Goal: Information Seeking & Learning: Learn about a topic

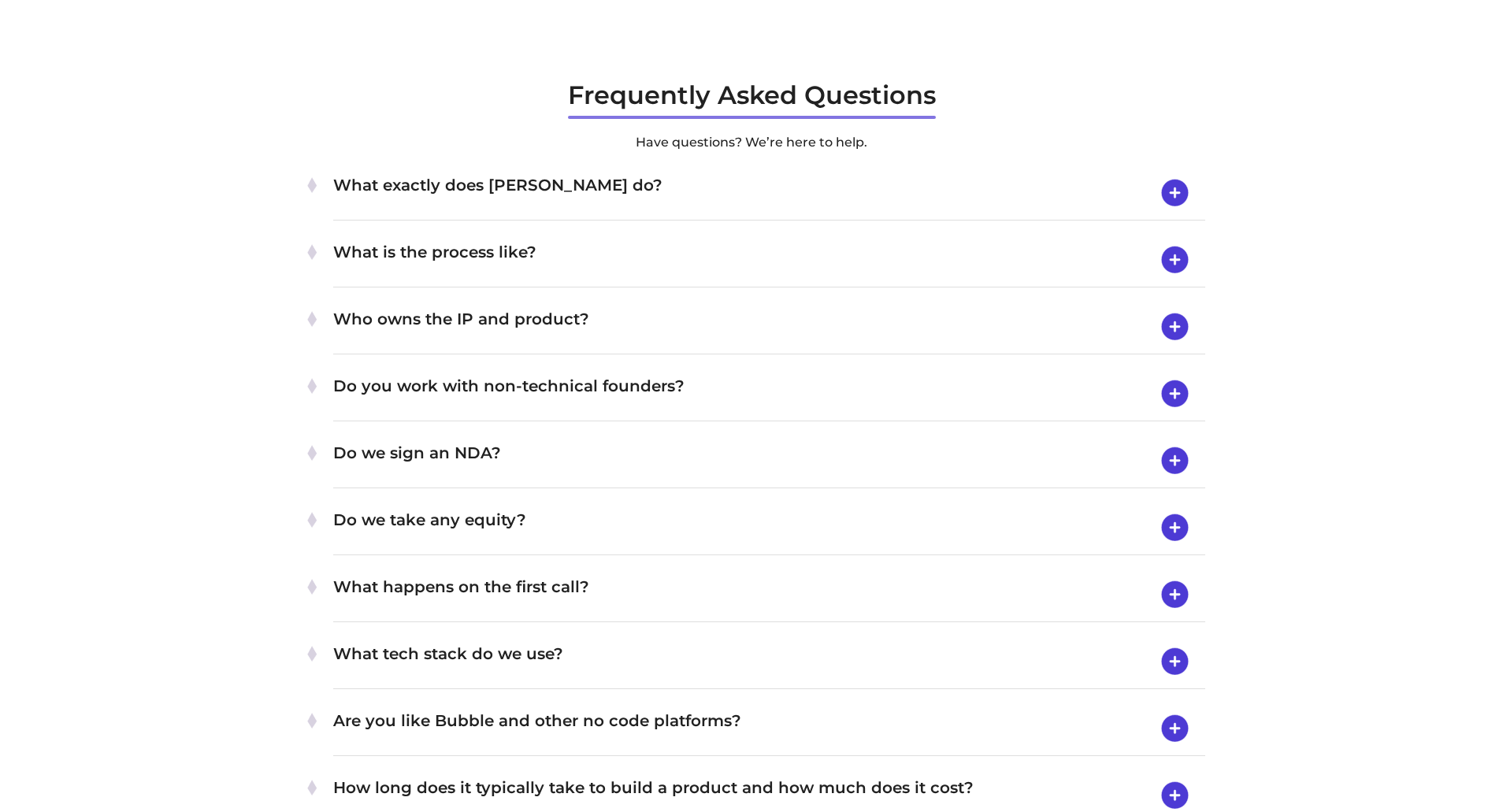
scroll to position [5433, 0]
click at [427, 515] on h4 "Do we take any equity?" at bounding box center [769, 527] width 872 height 41
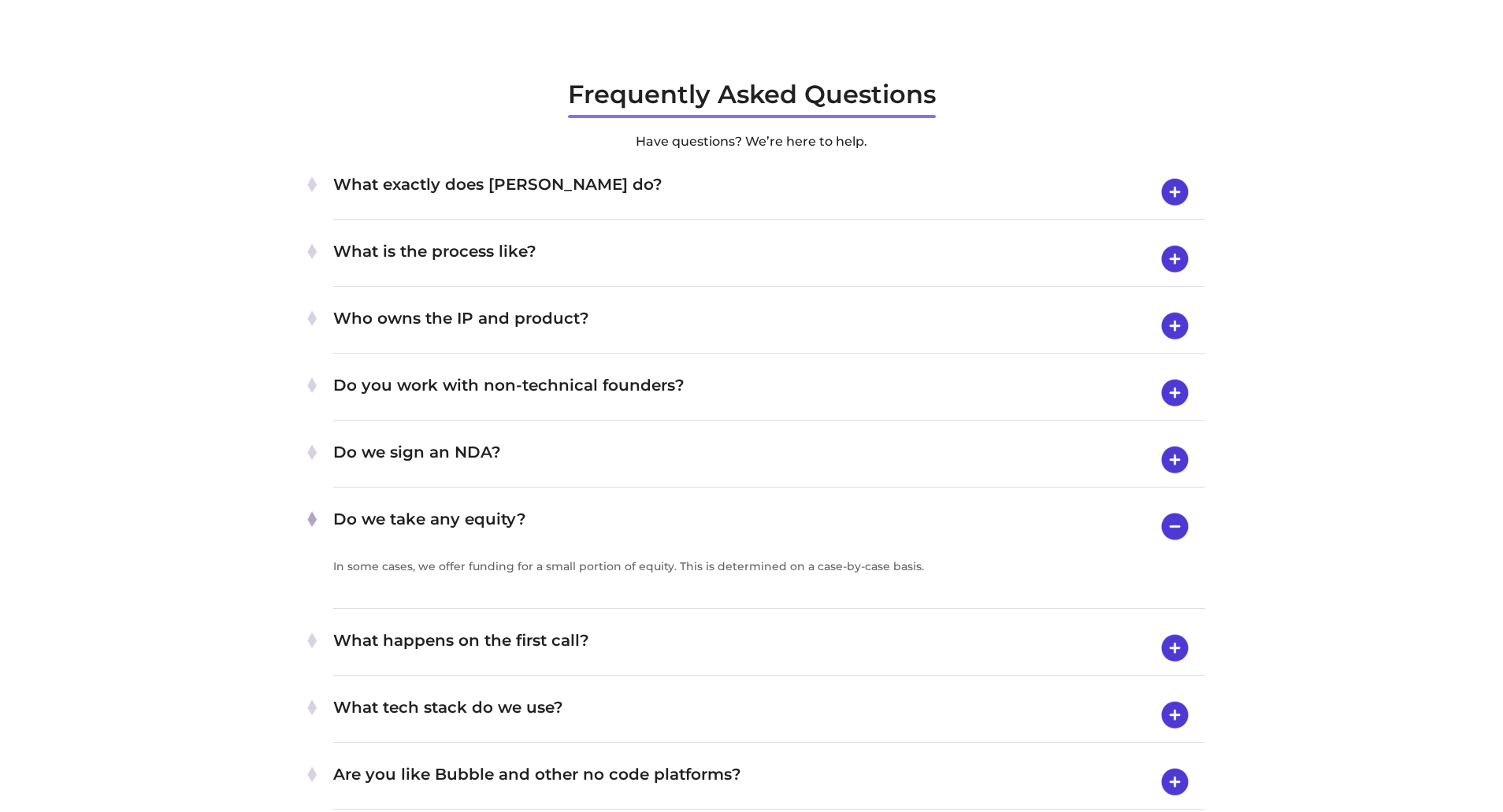
click at [427, 515] on h4 "Do we take any equity?" at bounding box center [769, 526] width 872 height 40
click at [431, 452] on h4 "Do we sign an NDA?" at bounding box center [769, 460] width 872 height 41
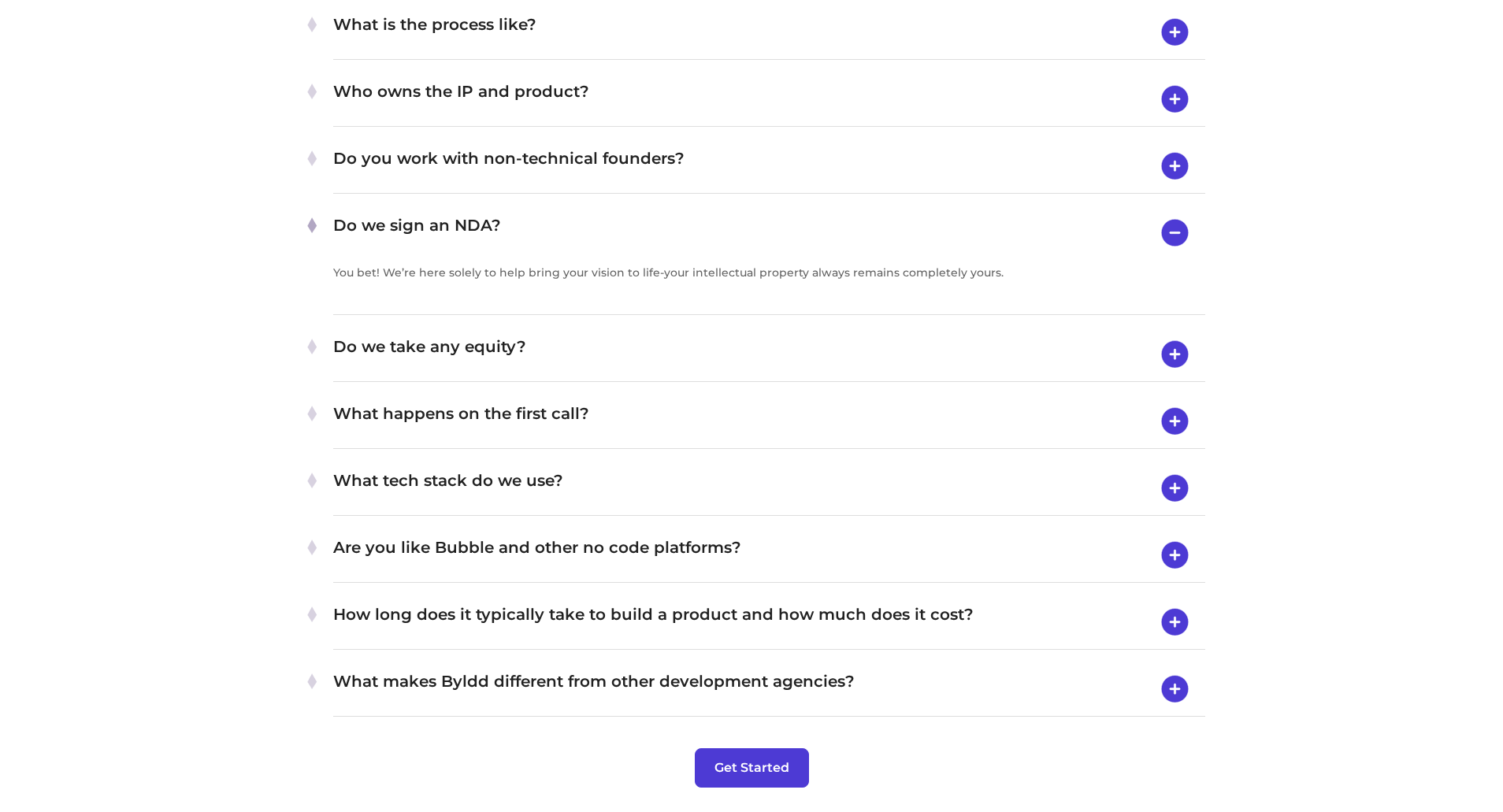
scroll to position [5669, 0]
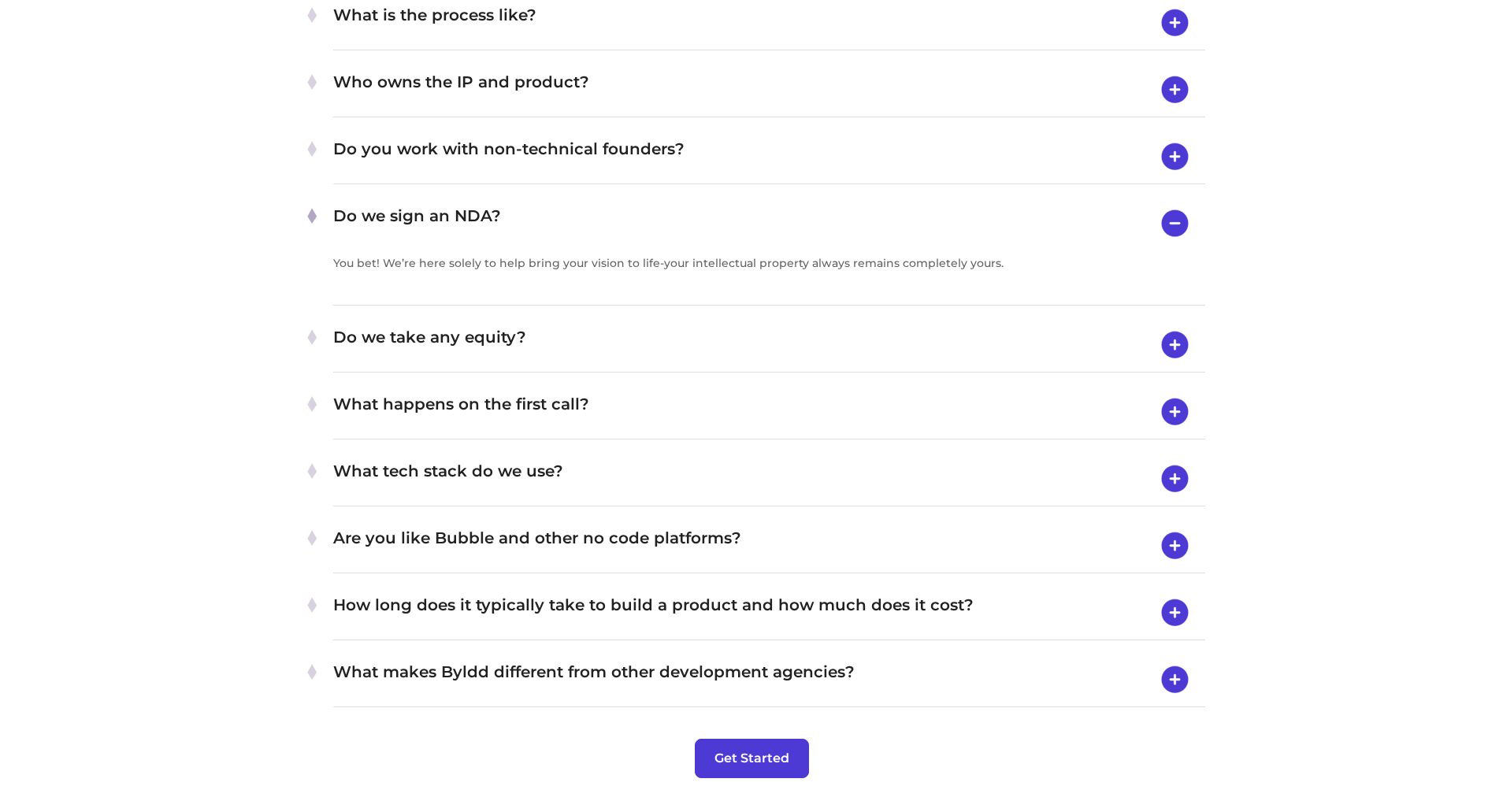
click at [354, 387] on div "What happens on the first call? On our first call, we'll touch on the core prob…" at bounding box center [769, 413] width 872 height 54
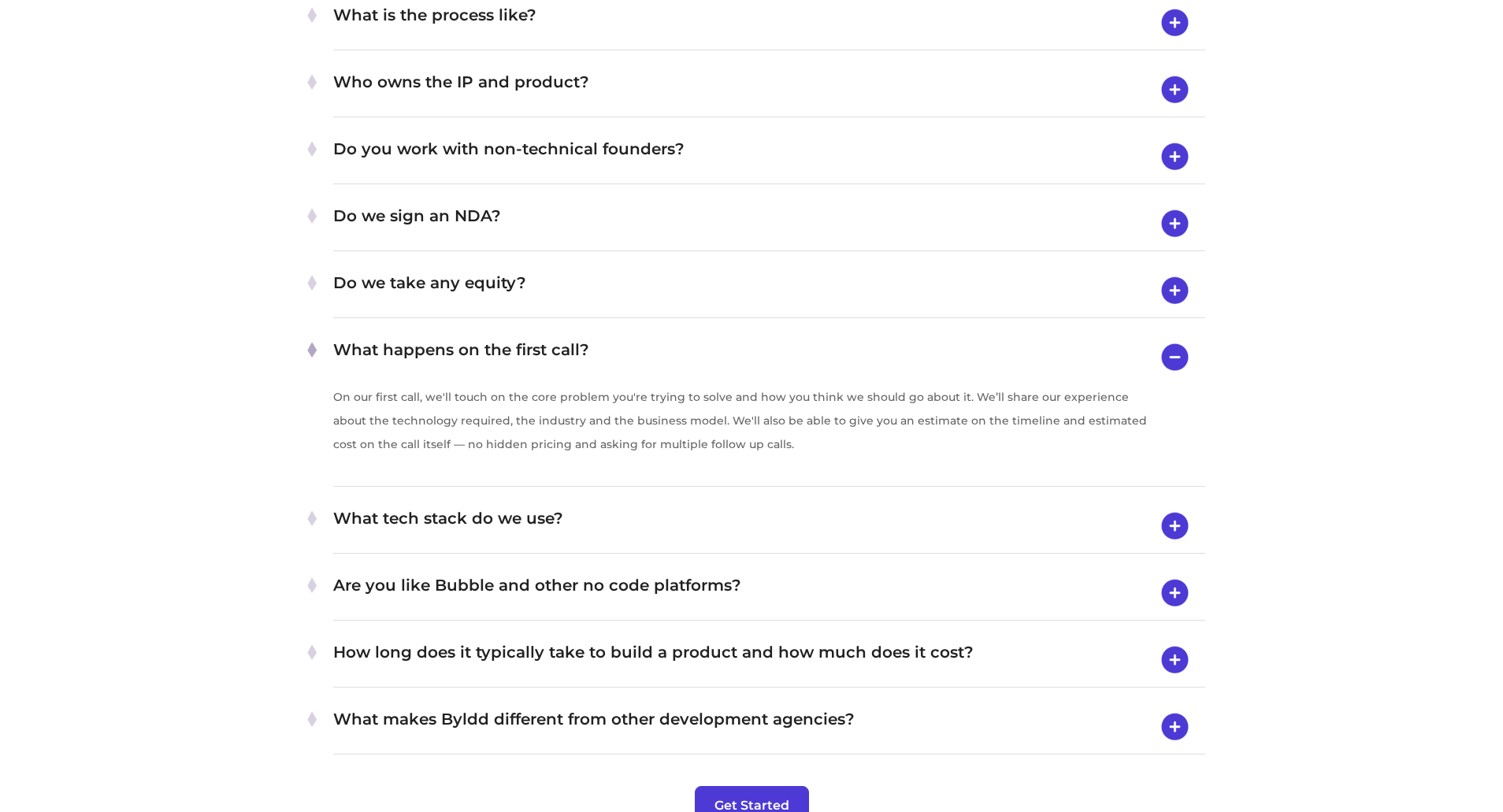
click at [501, 711] on h4 "What makes Byldd different from other development agencies?" at bounding box center [769, 727] width 872 height 41
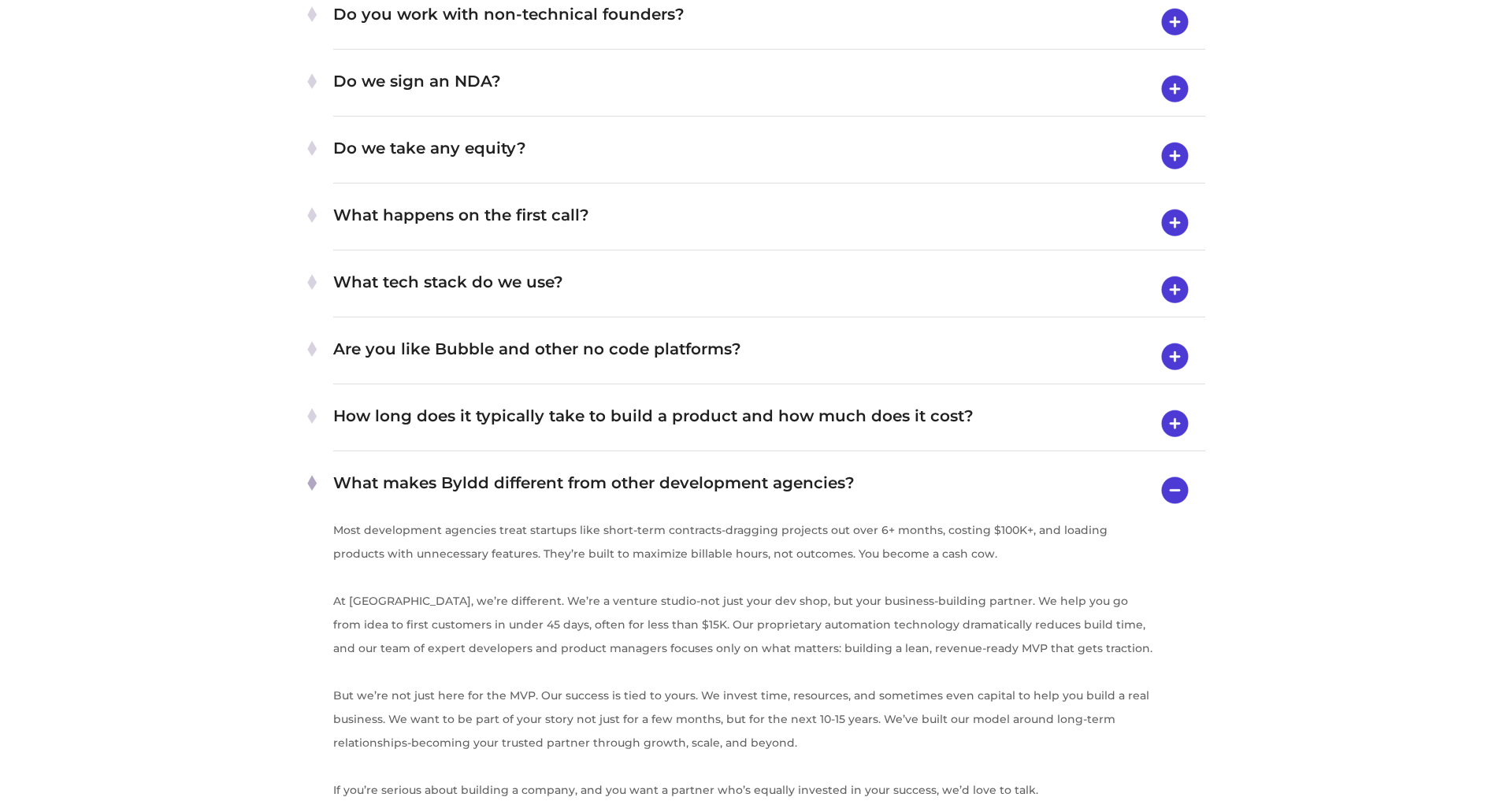
scroll to position [5826, 0]
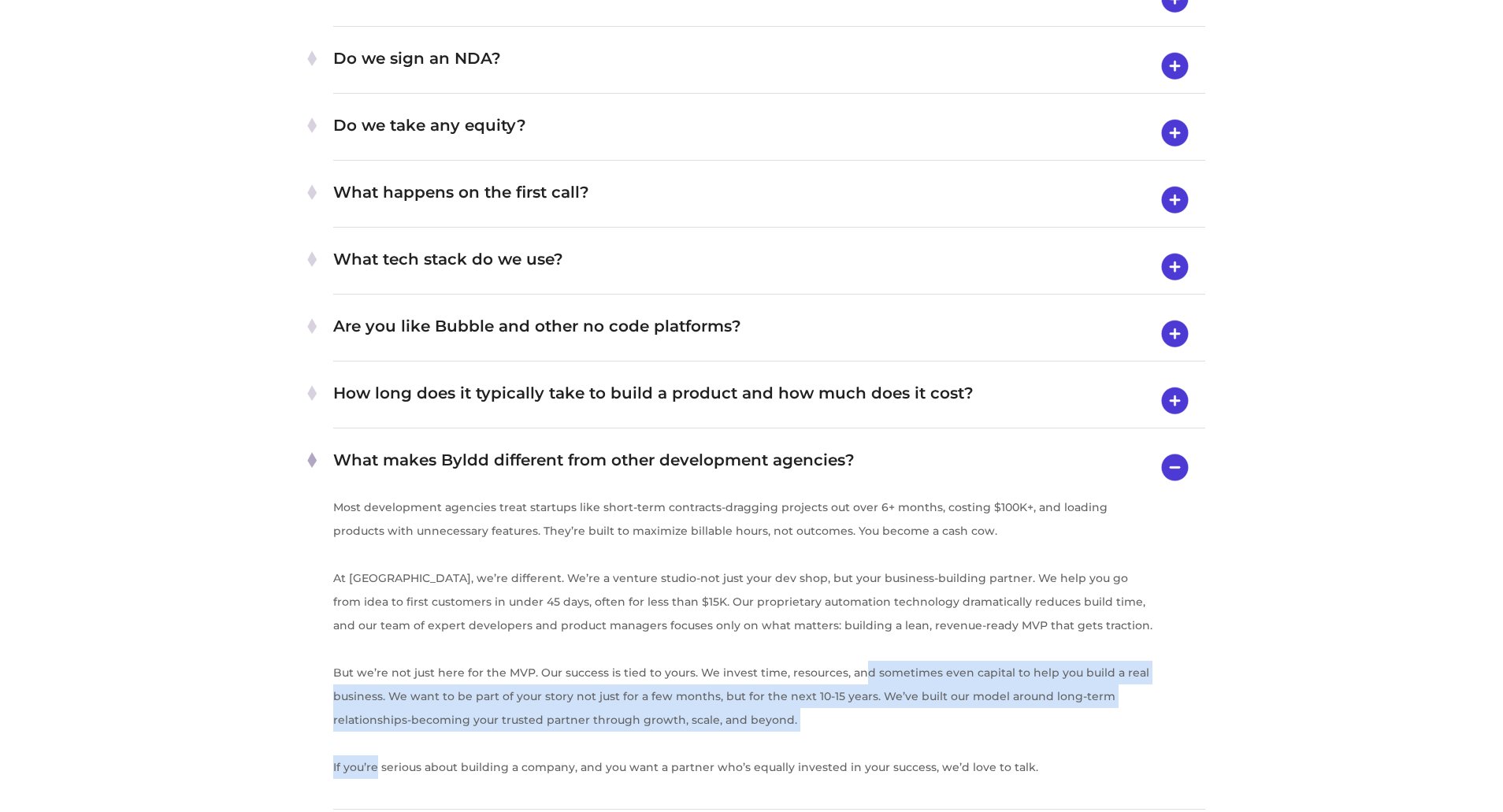
drag, startPoint x: 853, startPoint y: 645, endPoint x: 378, endPoint y: 767, distance: 490.4
click at [378, 767] on div "What makes Byldd different from other development agencies? Most development ag…" at bounding box center [769, 624] width 872 height 368
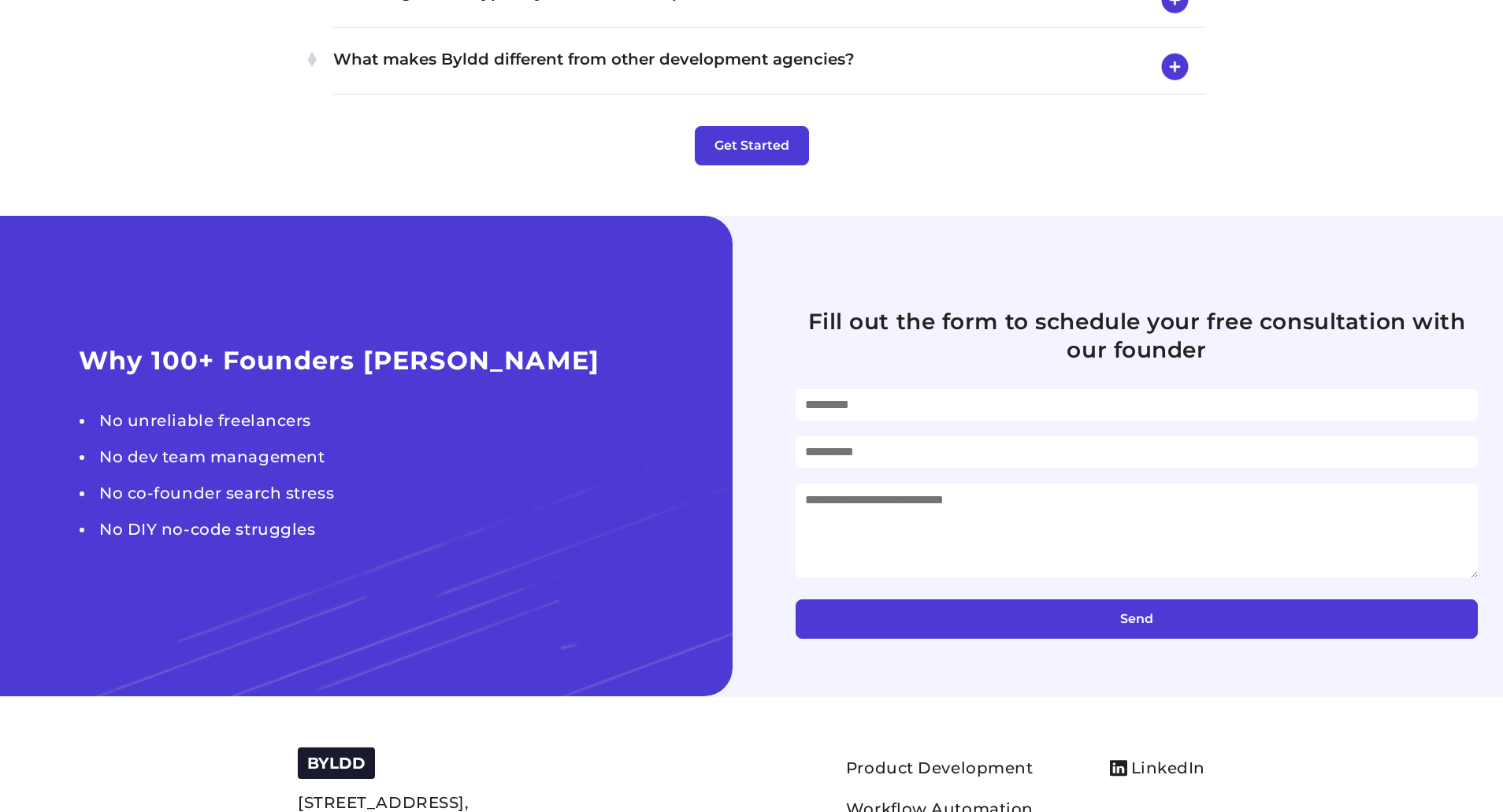
scroll to position [6418, 0]
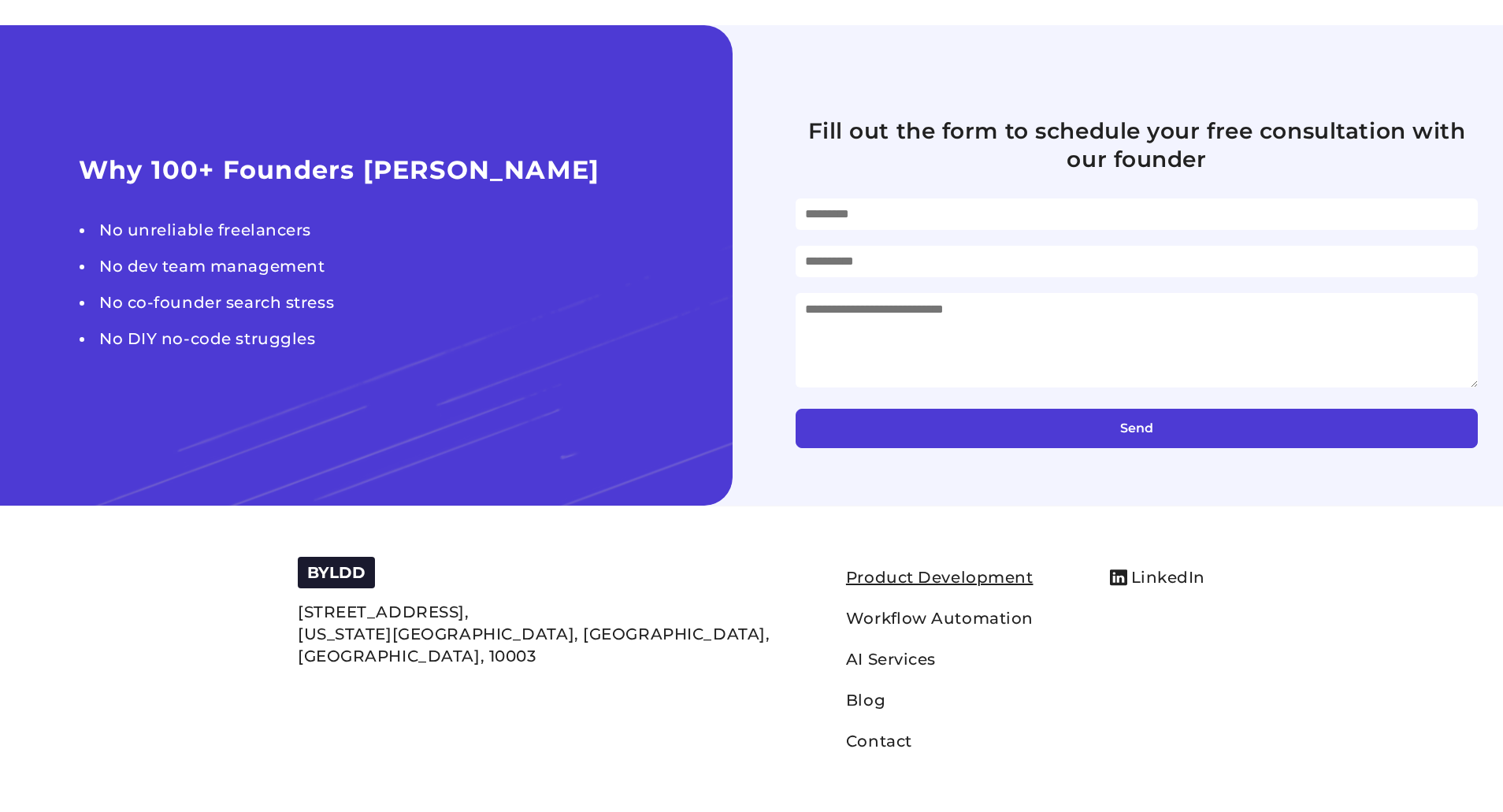
click at [846, 576] on link "Product Development" at bounding box center [940, 576] width 188 height 19
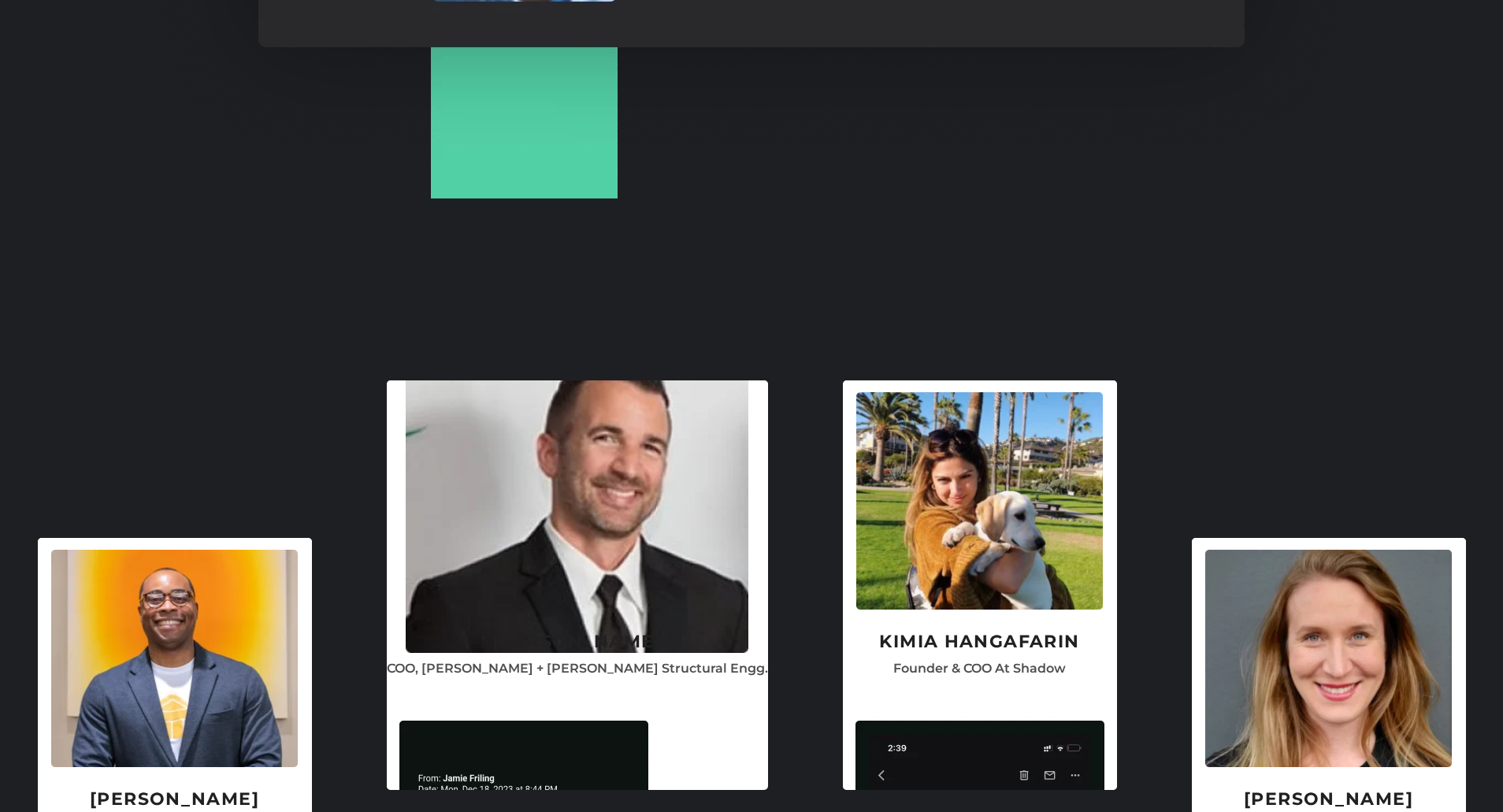
scroll to position [3779, 0]
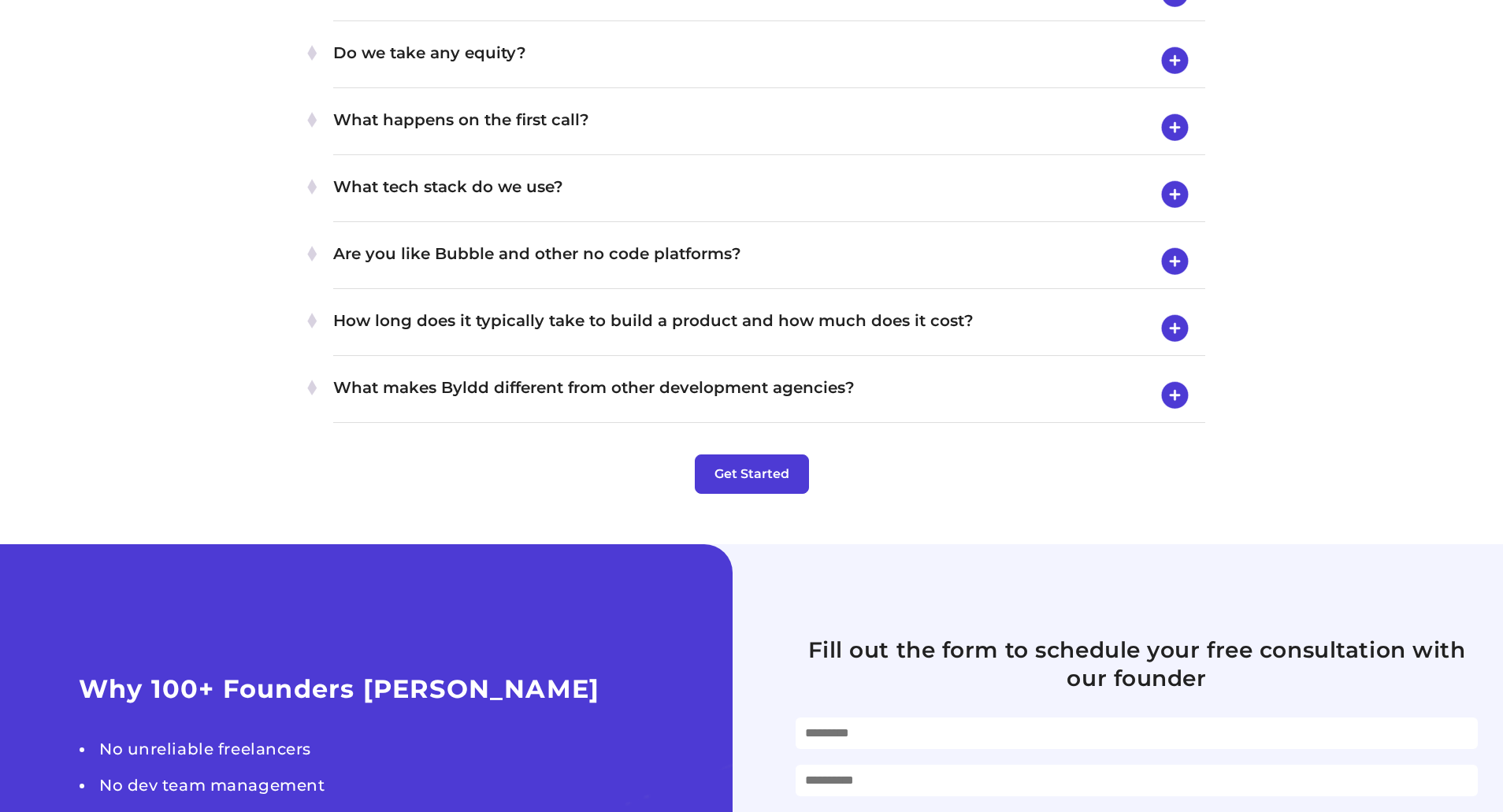
scroll to position [5906, 0]
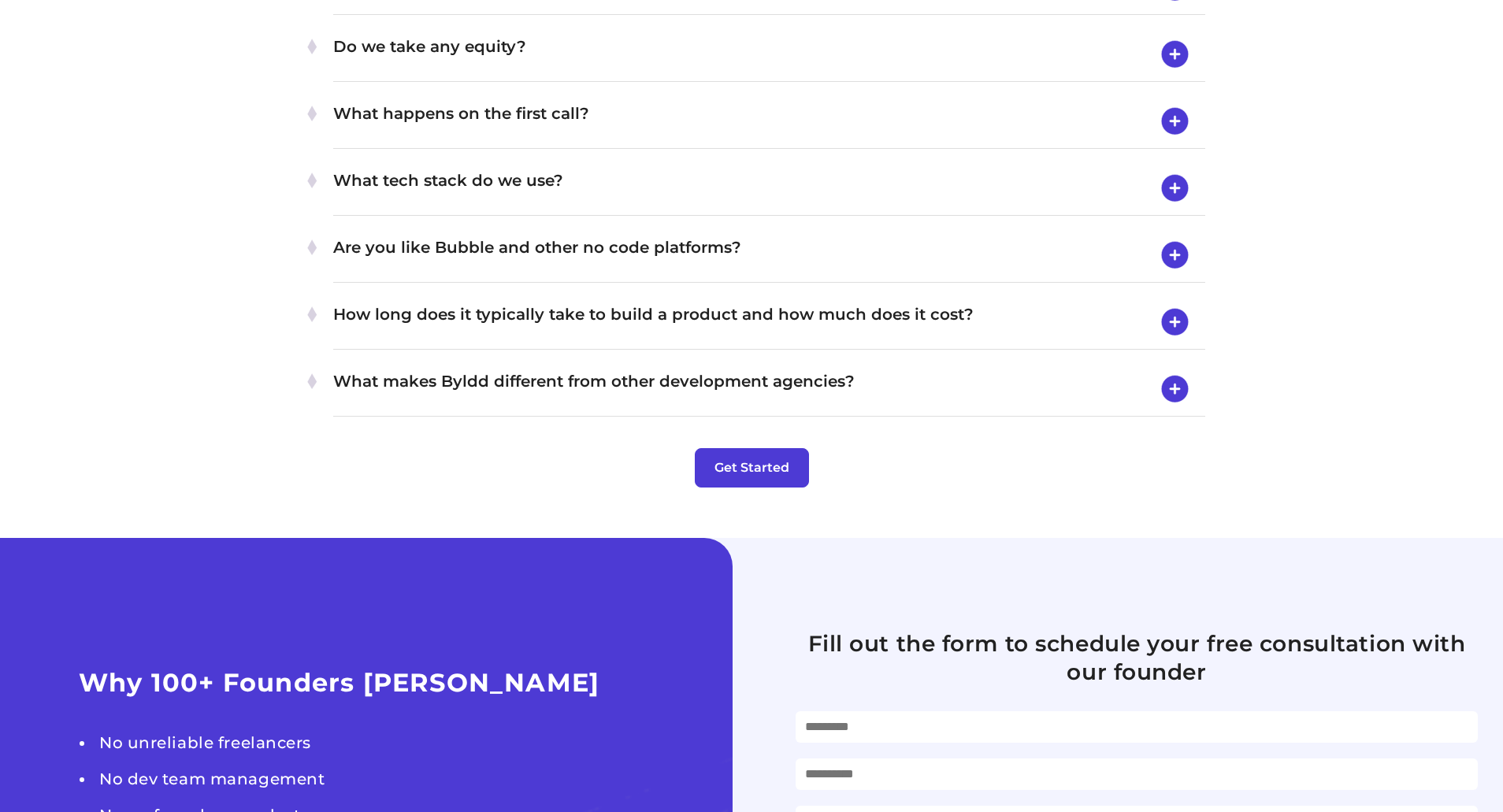
click at [624, 264] on h4 "Are you like Bubble and other no code platforms?" at bounding box center [769, 255] width 872 height 41
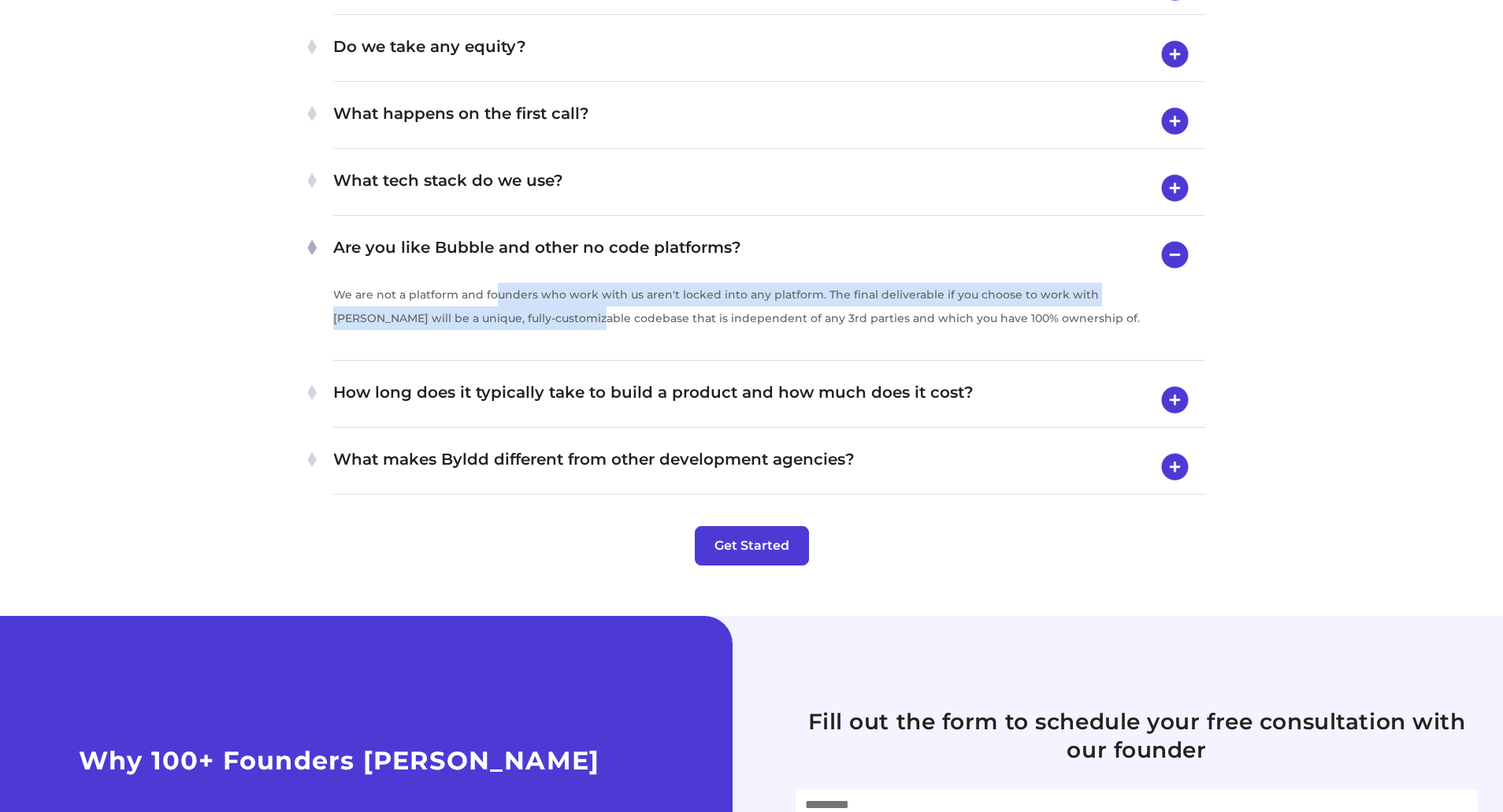
drag, startPoint x: 515, startPoint y: 316, endPoint x: 495, endPoint y: 287, distance: 35.2
click at [495, 287] on p "We are not a platform and founders who work with us aren't locked into any plat…" at bounding box center [745, 306] width 825 height 47
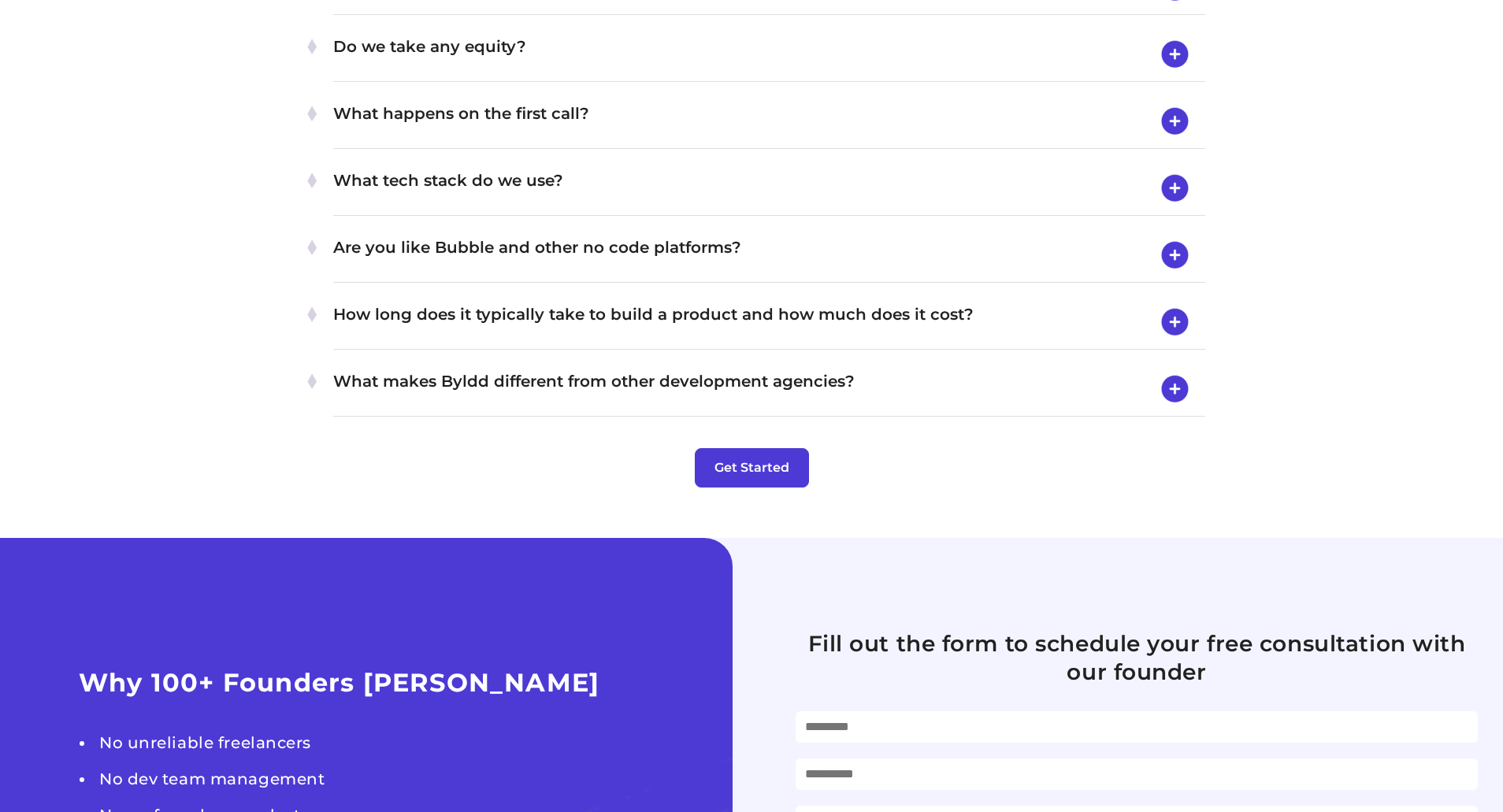
click at [580, 241] on h4 "Are you like Bubble and other no code platforms?" at bounding box center [769, 255] width 872 height 41
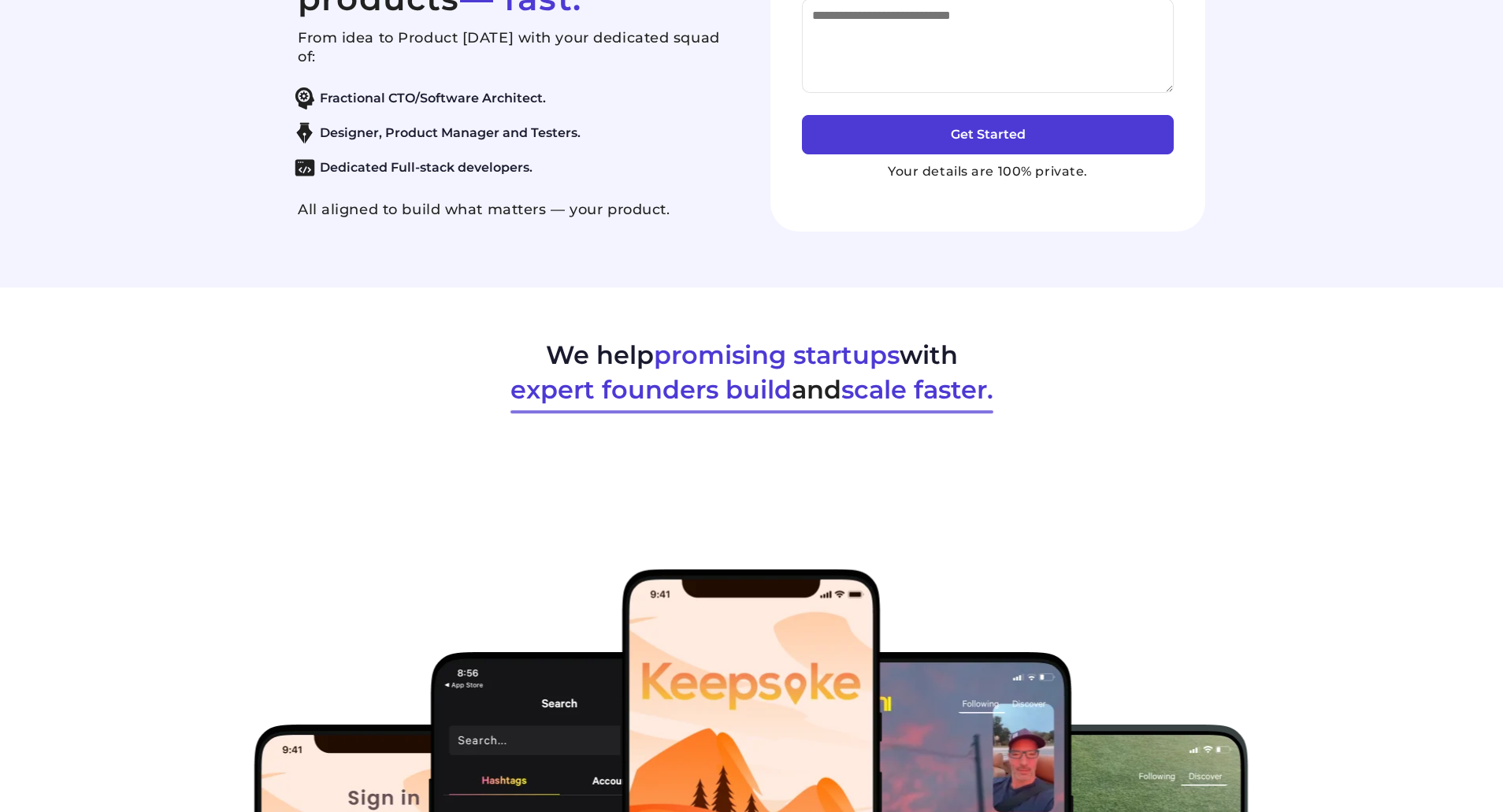
scroll to position [0, 0]
